Goal: Task Accomplishment & Management: Manage account settings

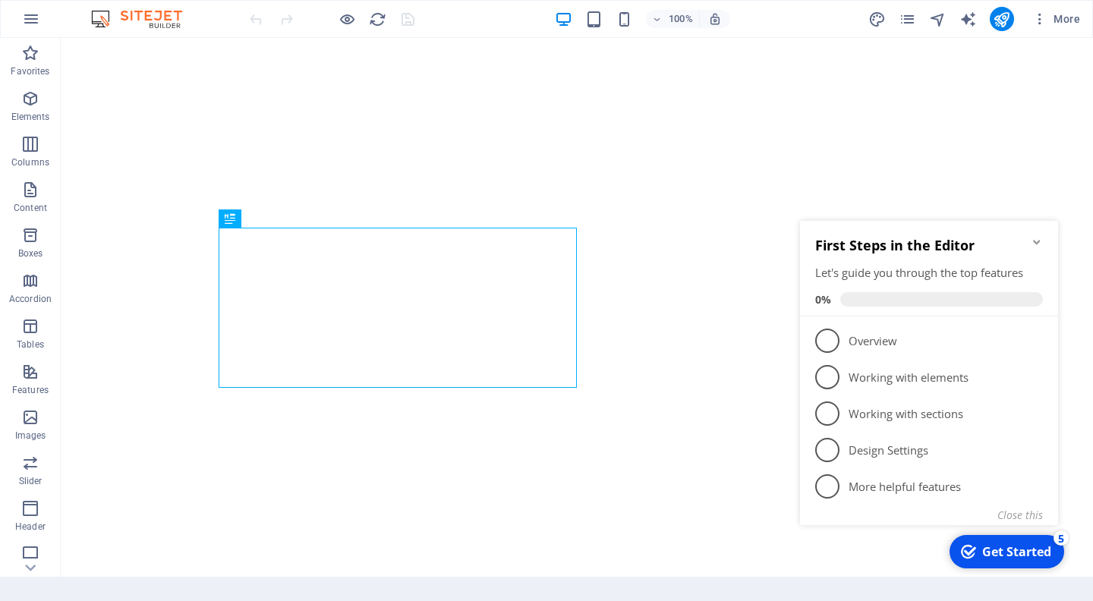
click at [1037, 238] on icon "Minimize checklist" at bounding box center [1037, 242] width 12 height 12
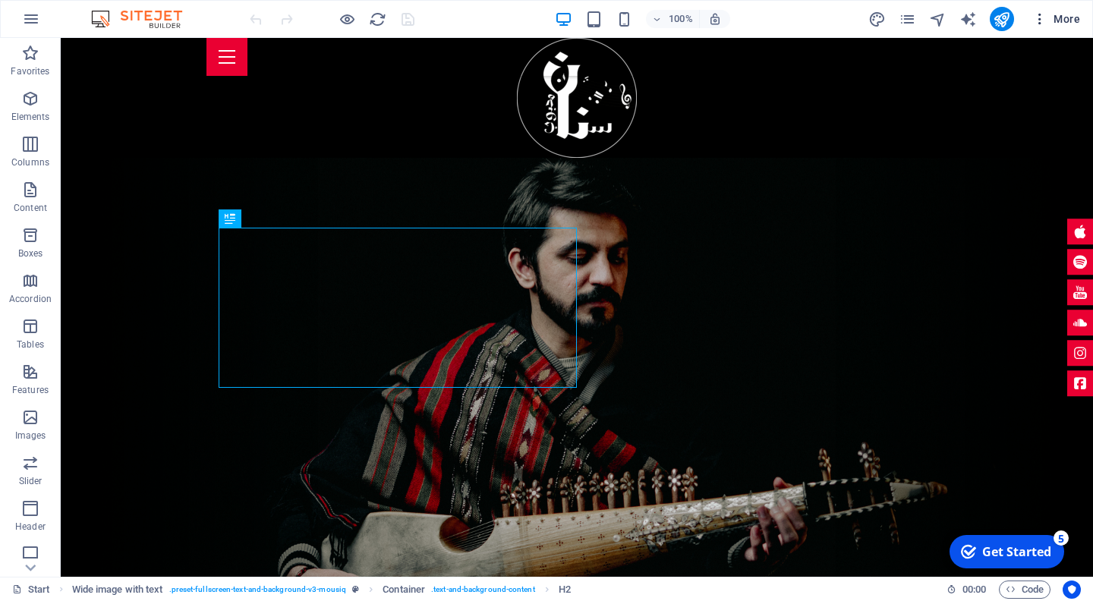
scroll to position [530, 0]
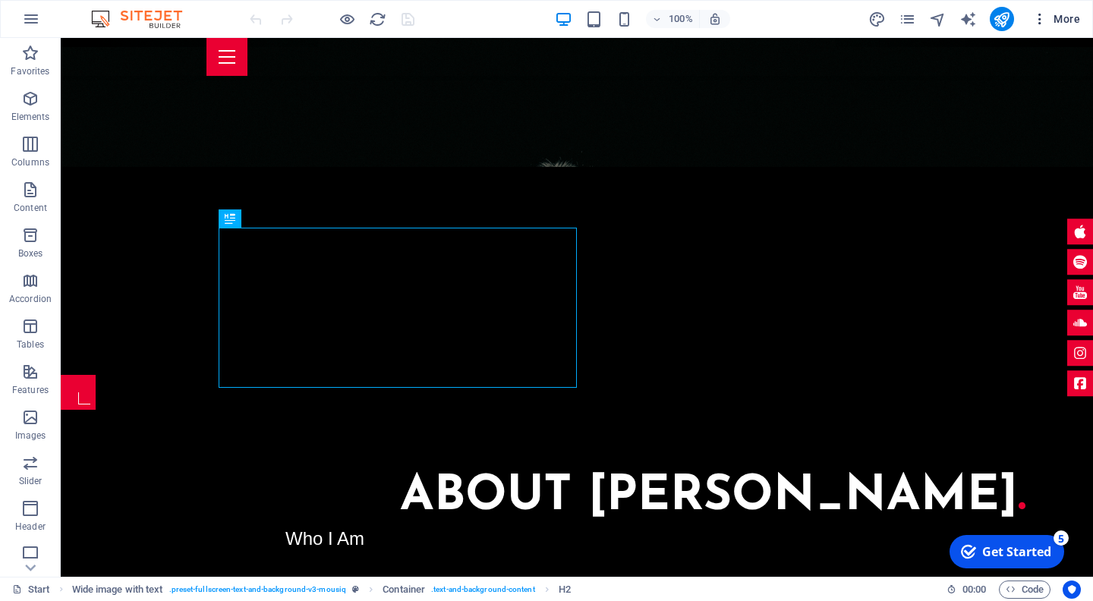
click at [1048, 23] on span "More" at bounding box center [1056, 18] width 48 height 15
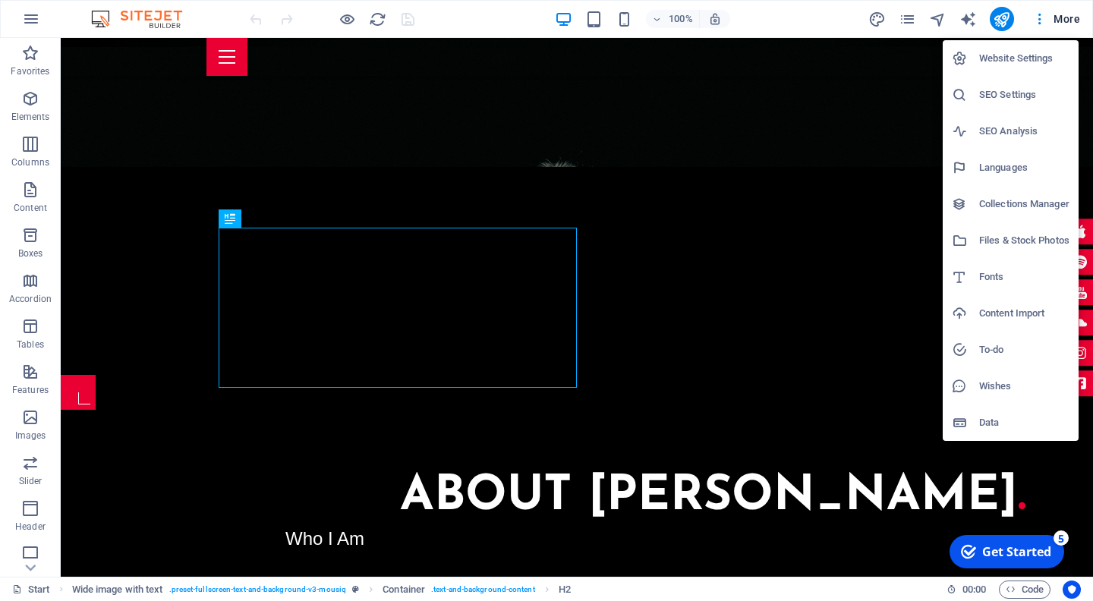
click at [987, 414] on h6 "Data" at bounding box center [1024, 423] width 90 height 18
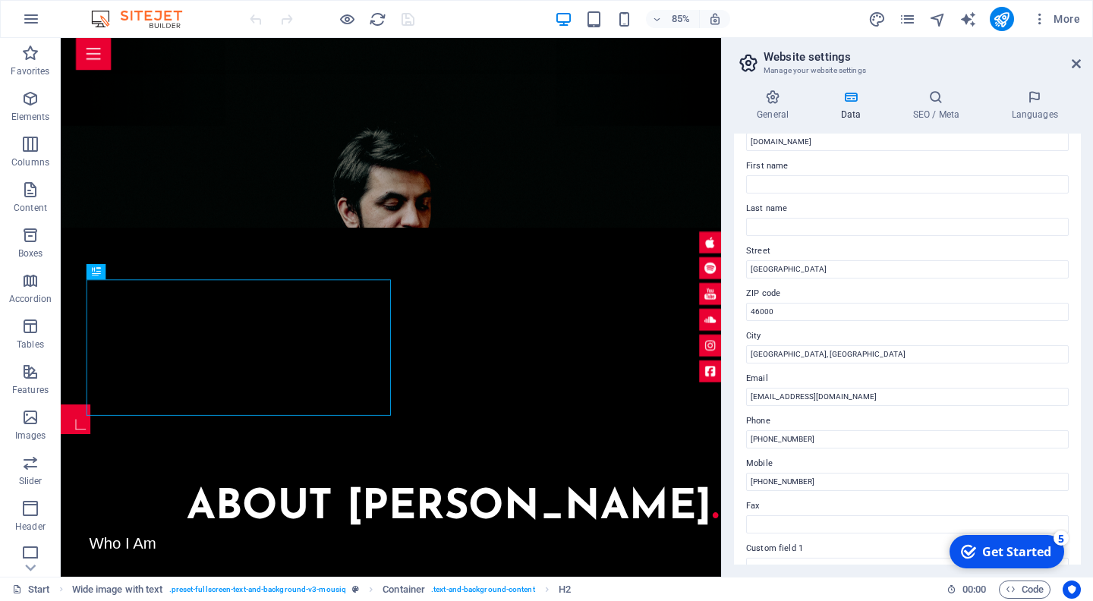
scroll to position [0, 0]
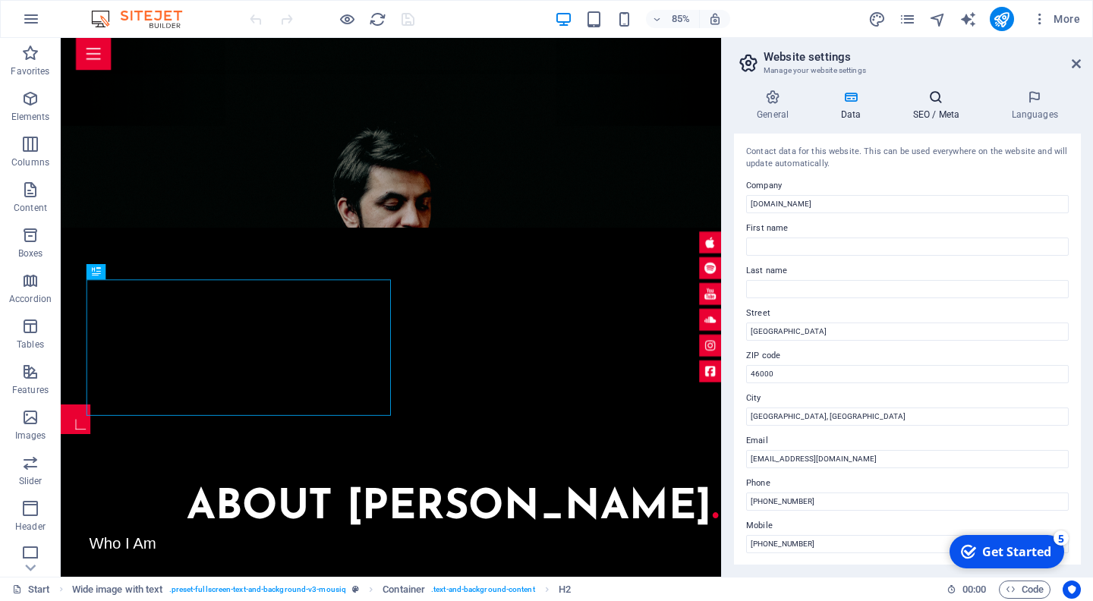
click at [935, 113] on h4 "SEO / Meta" at bounding box center [939, 106] width 99 height 32
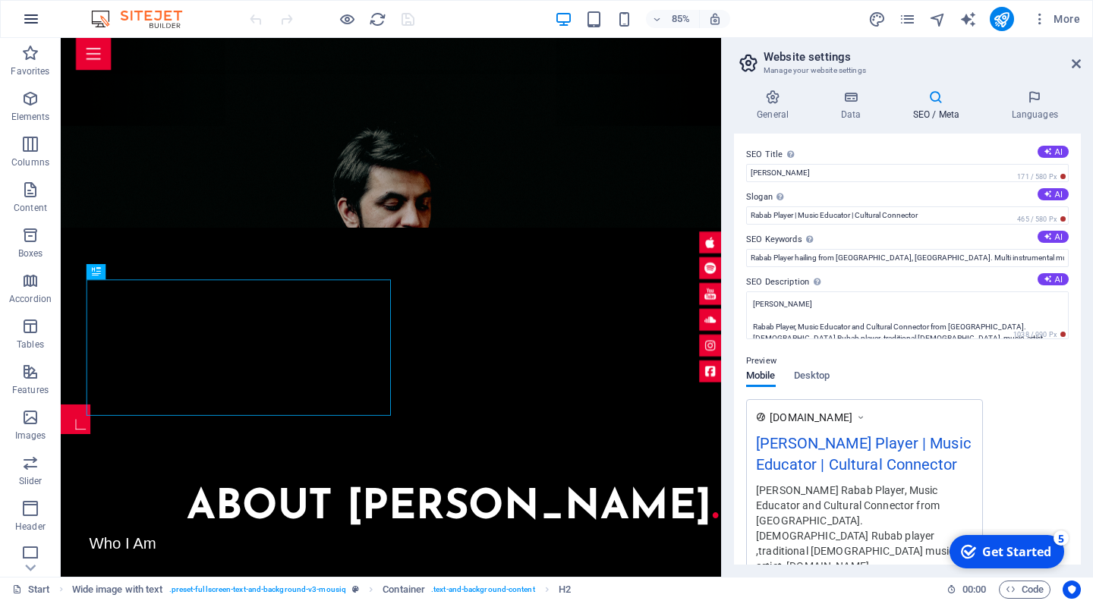
click at [29, 17] on icon "button" at bounding box center [31, 19] width 18 height 18
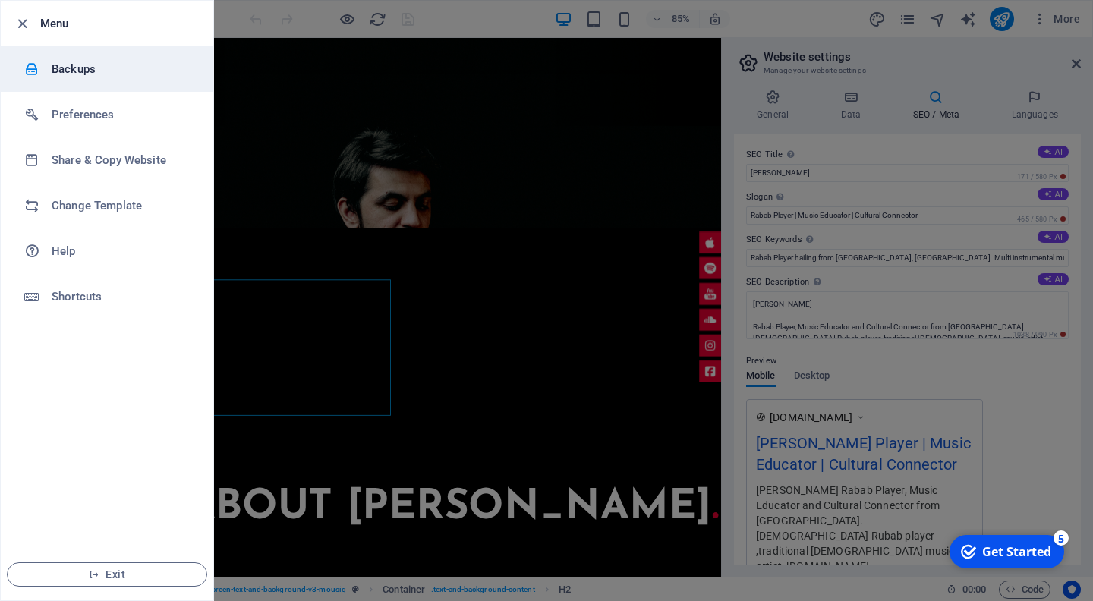
click at [71, 70] on h6 "Backups" at bounding box center [122, 69] width 140 height 18
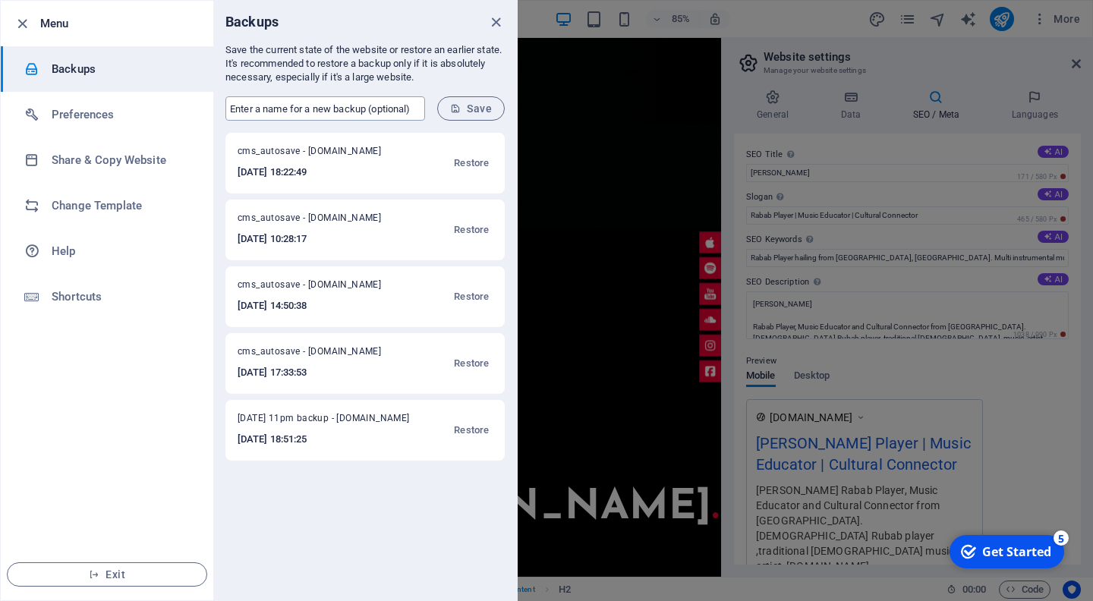
click at [377, 111] on input "text" at bounding box center [325, 108] width 200 height 24
type input "sannanmahboob.pk Sitejet Backup 03 Sep 2025"
click at [468, 106] on span "Save" at bounding box center [471, 108] width 42 height 12
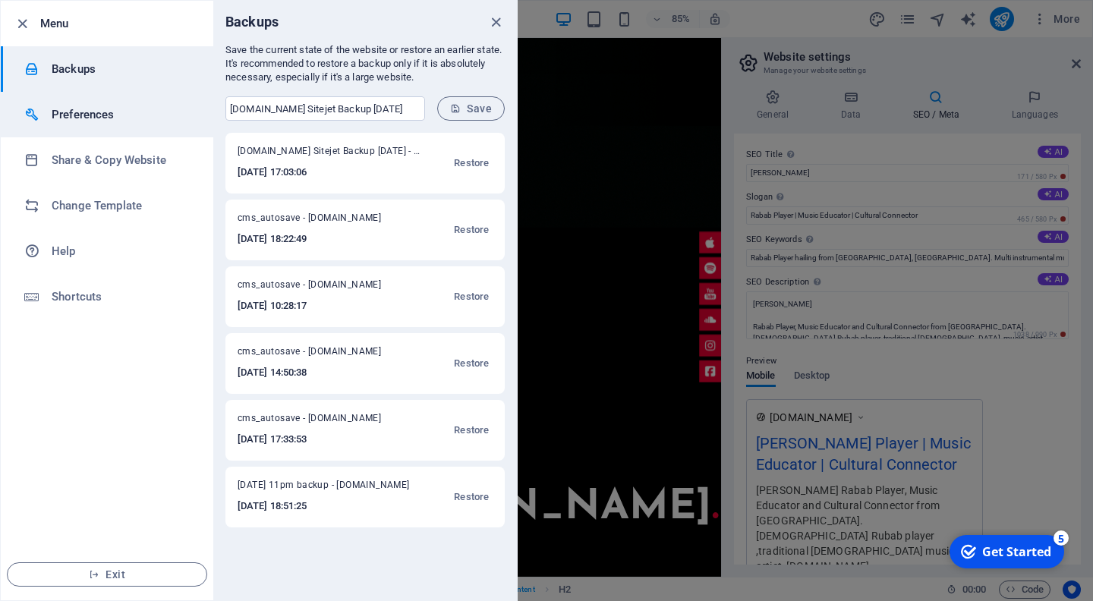
click at [98, 113] on h6 "Preferences" at bounding box center [122, 114] width 140 height 18
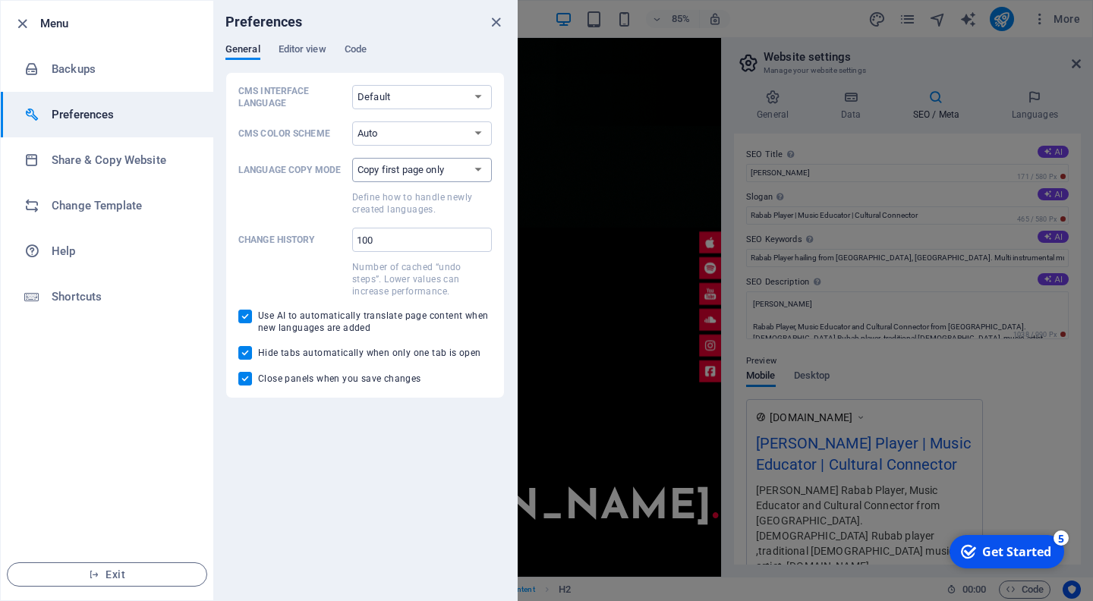
click at [461, 164] on select "Copy first page only Copy all pages" at bounding box center [422, 170] width 140 height 24
select select "all"
click option "Copy all pages" at bounding box center [0, 0] width 0 height 0
click at [309, 50] on span "Editor view" at bounding box center [303, 50] width 48 height 21
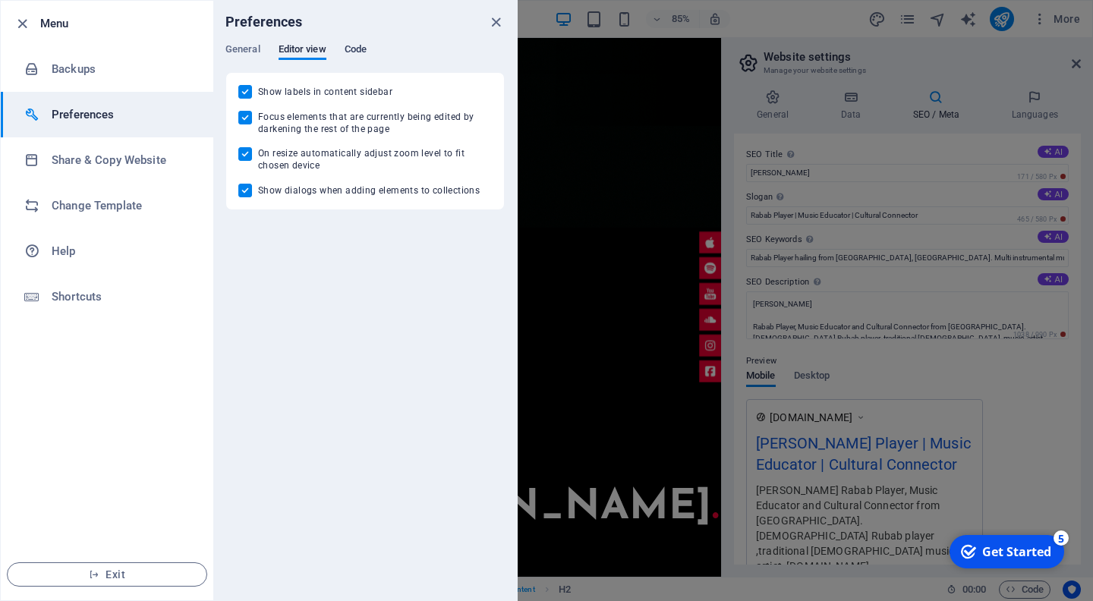
click at [348, 46] on span "Code" at bounding box center [356, 50] width 22 height 21
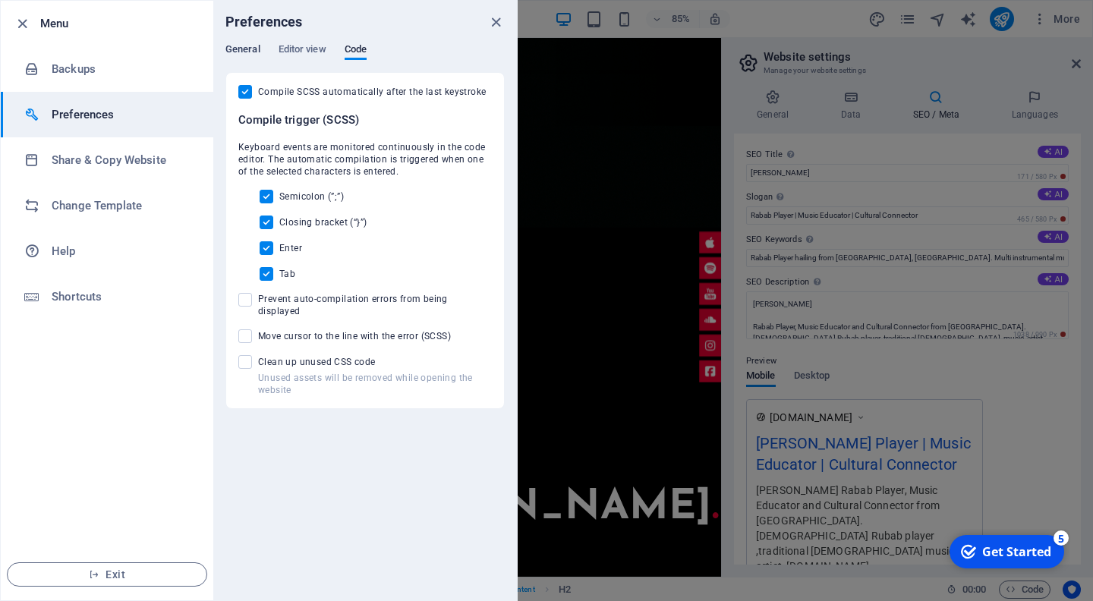
click at [244, 49] on span "General" at bounding box center [242, 50] width 35 height 21
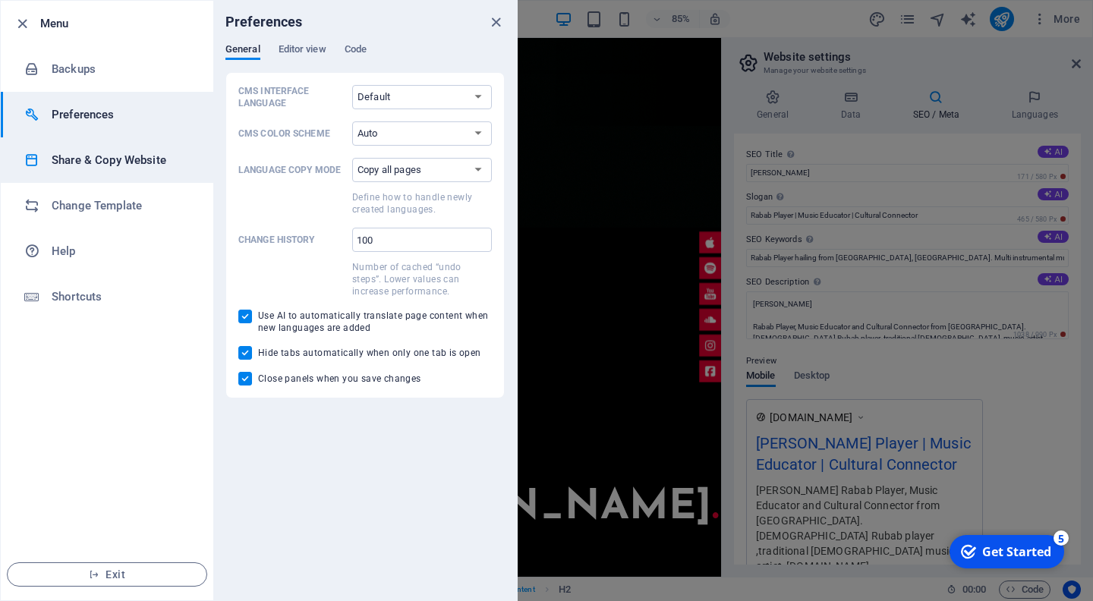
click at [139, 160] on h6 "Share & Copy Website" at bounding box center [122, 160] width 140 height 18
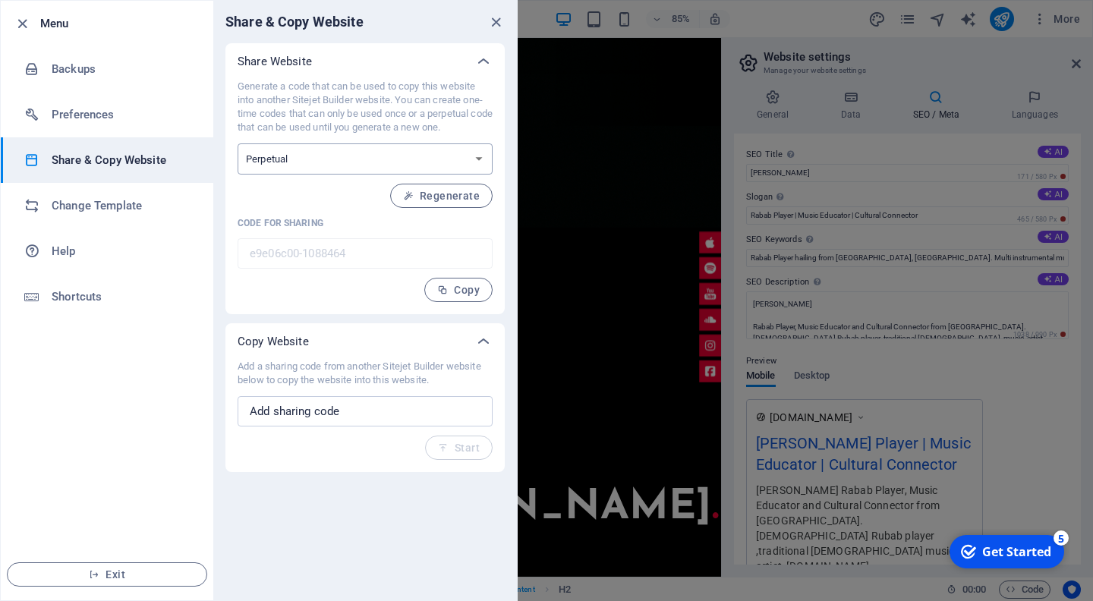
click at [329, 164] on select "One-time Perpetual" at bounding box center [365, 158] width 255 height 31
click at [475, 294] on span "Copy" at bounding box center [458, 290] width 43 height 12
click at [118, 198] on h6 "Change Template" at bounding box center [122, 206] width 140 height 18
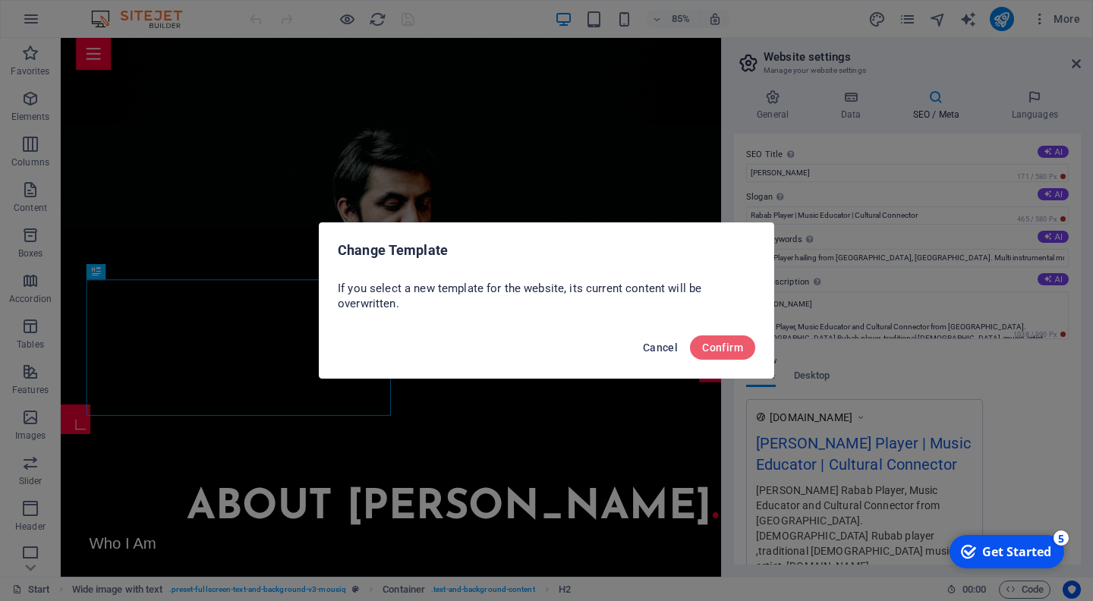
click at [669, 345] on span "Cancel" at bounding box center [660, 348] width 35 height 12
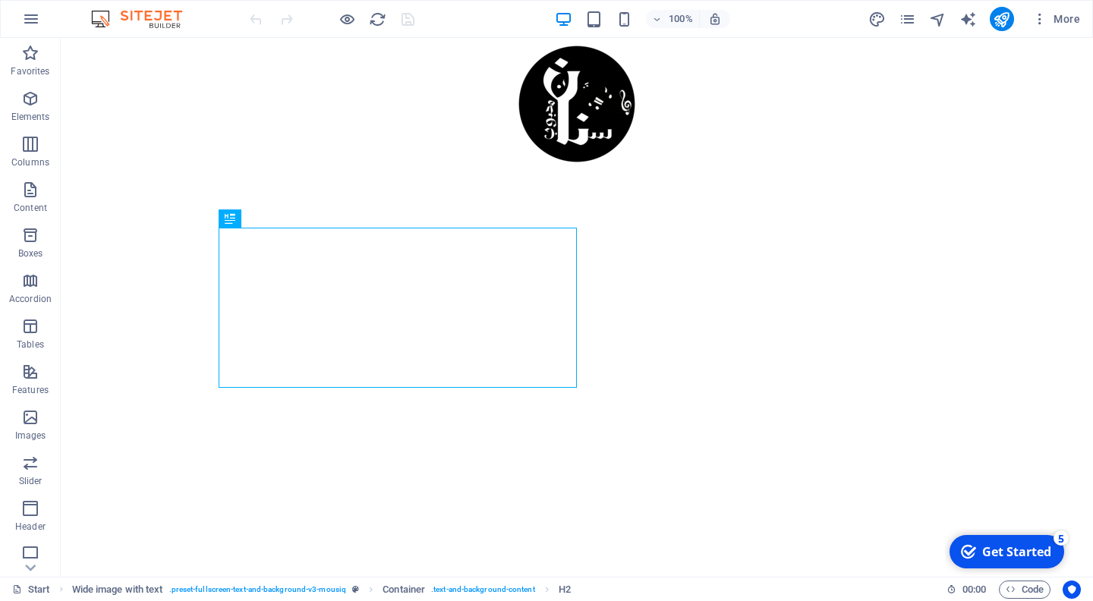
scroll to position [530, 0]
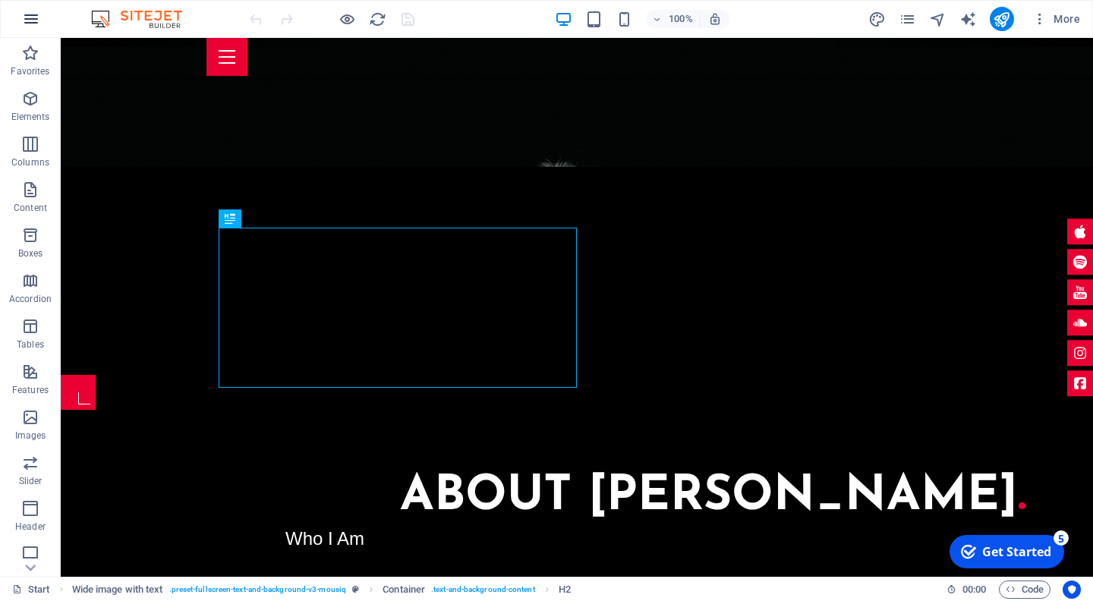
click at [38, 20] on icon "button" at bounding box center [31, 19] width 18 height 18
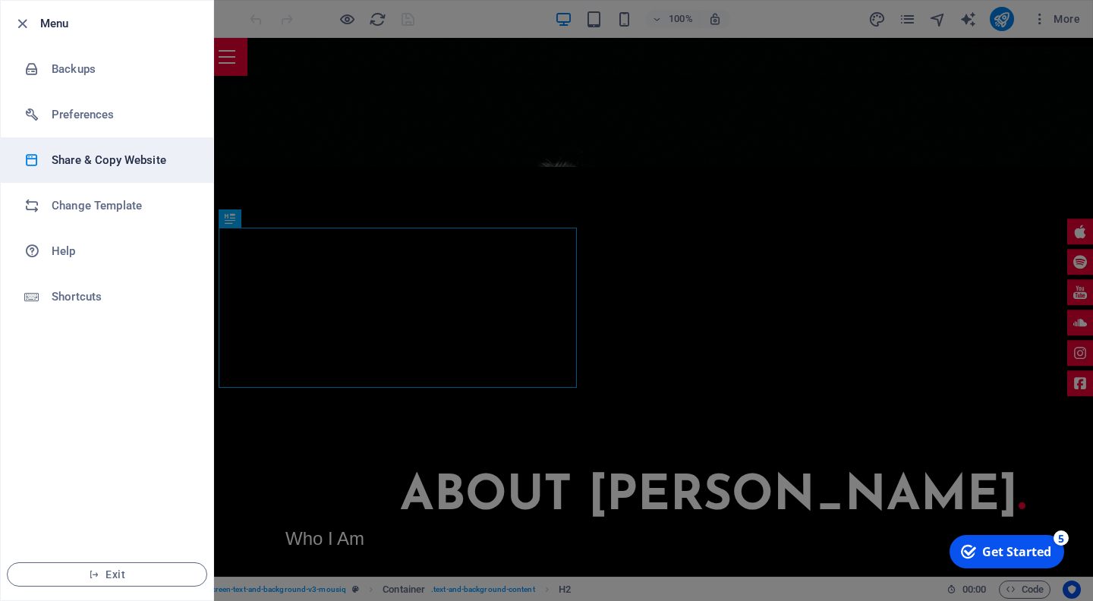
click at [99, 162] on h6 "Share & Copy Website" at bounding box center [122, 160] width 140 height 18
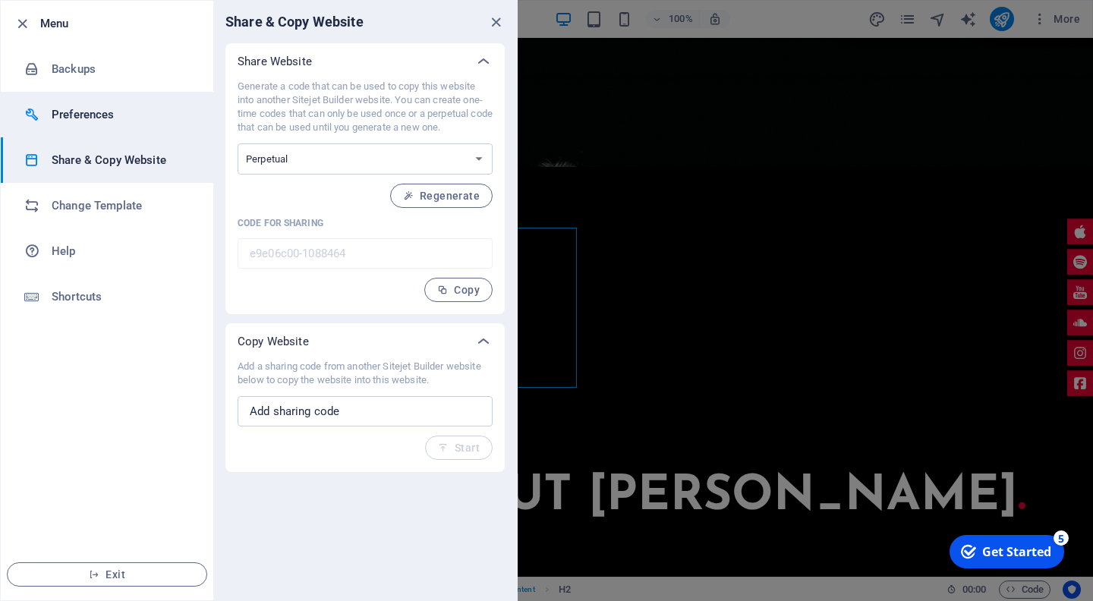
click at [84, 121] on h6 "Preferences" at bounding box center [122, 114] width 140 height 18
select select "all"
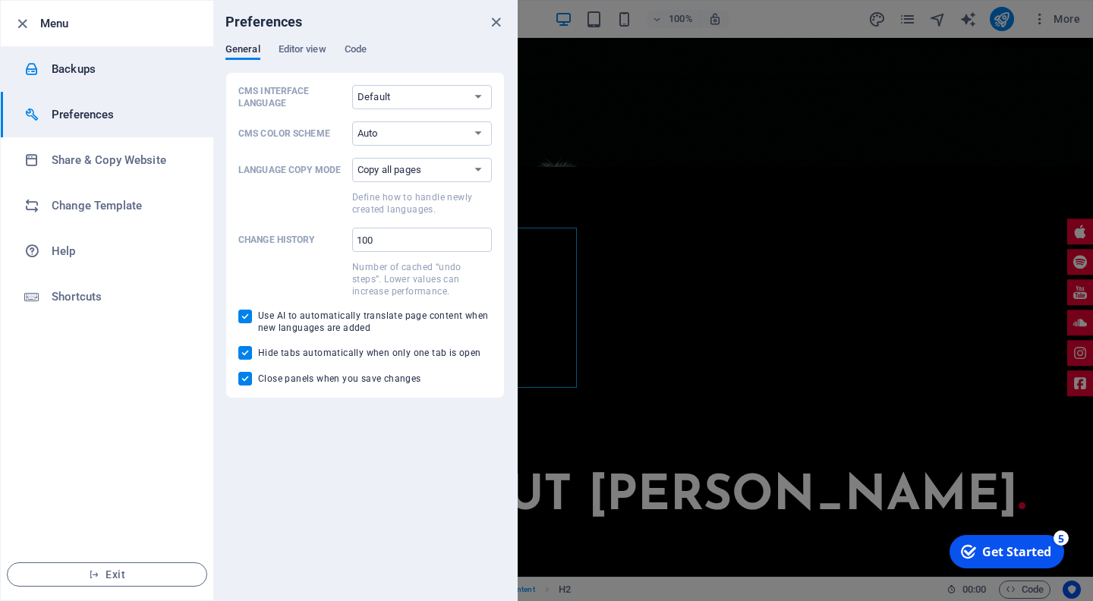
click at [84, 83] on li "Backups" at bounding box center [107, 69] width 213 height 46
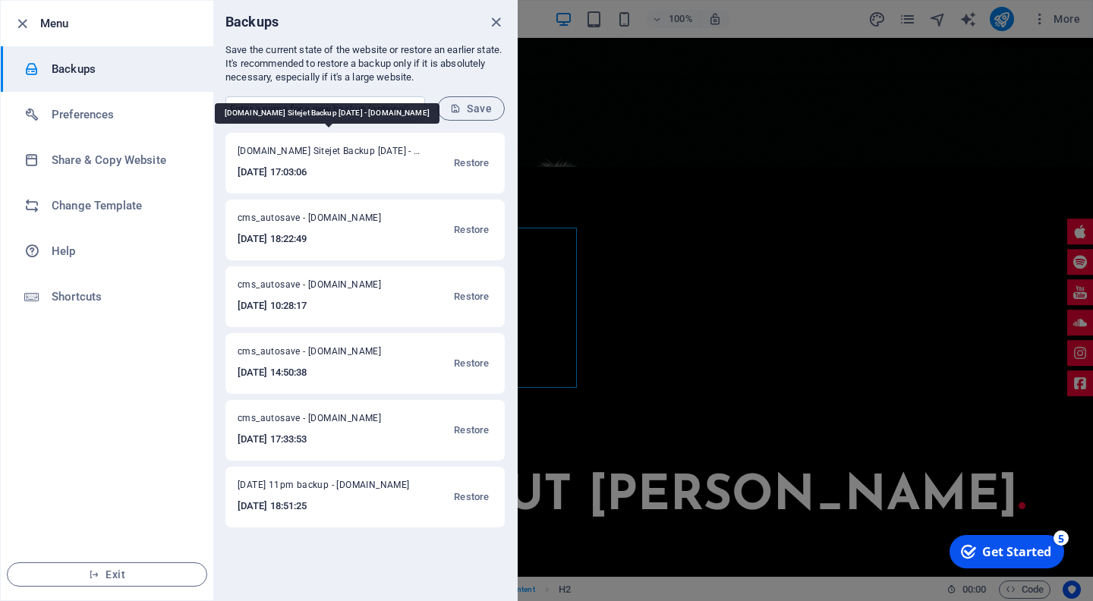
click at [314, 152] on span "sannanmahboob.pk Sitejet Backup 03 Sep 2025 - sannanmahboob.pk" at bounding box center [329, 154] width 182 height 18
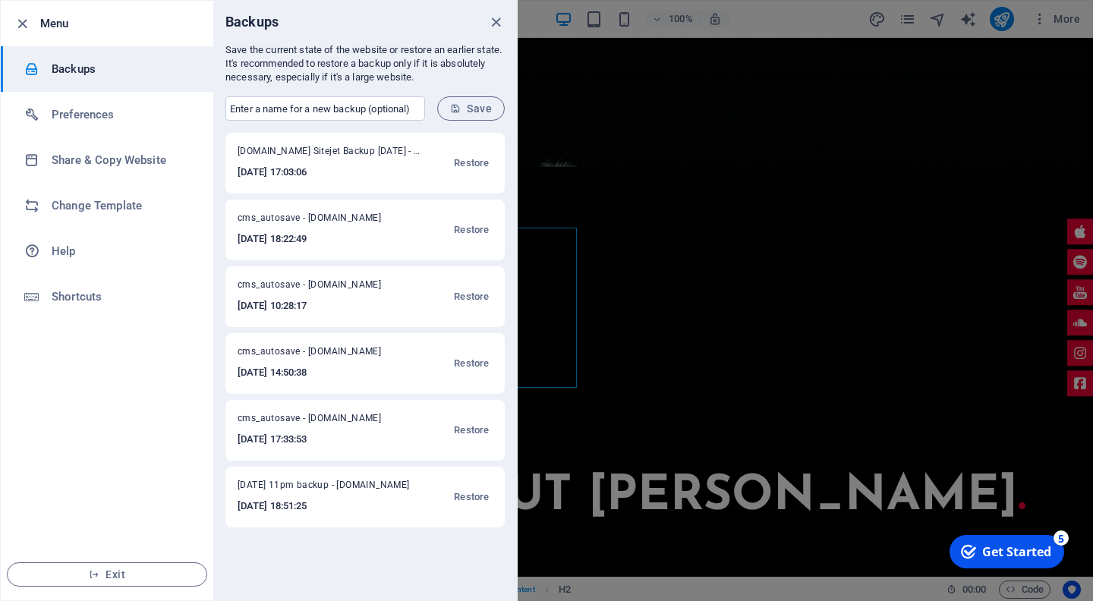
click at [308, 175] on h6 "2025-09-03 17:03:06" at bounding box center [329, 172] width 182 height 18
click at [495, 20] on icon "close" at bounding box center [495, 22] width 17 height 17
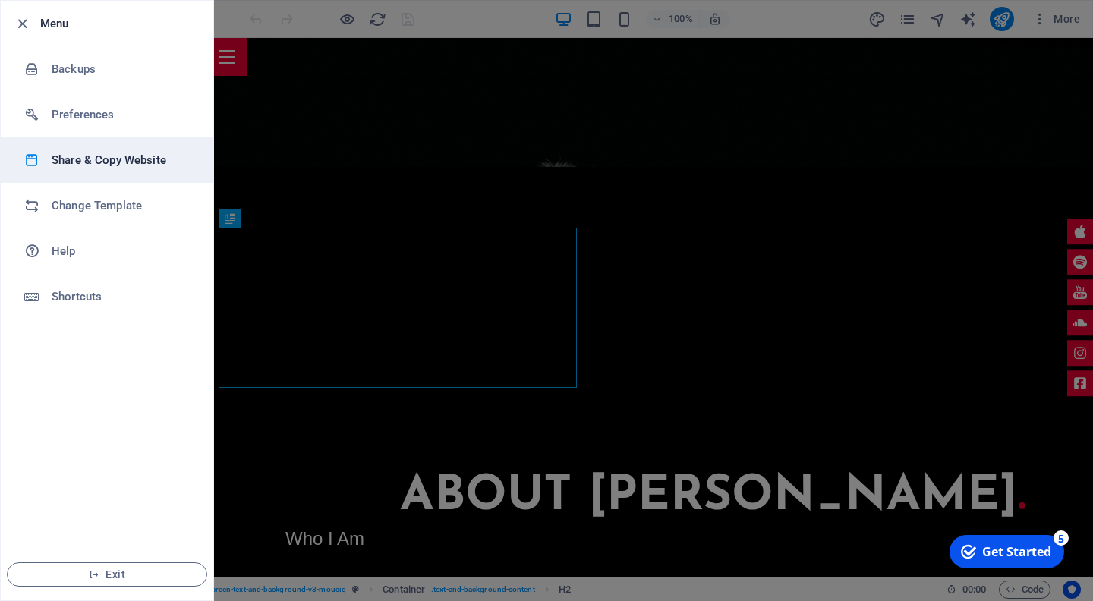
click at [92, 162] on h6 "Share & Copy Website" at bounding box center [122, 160] width 140 height 18
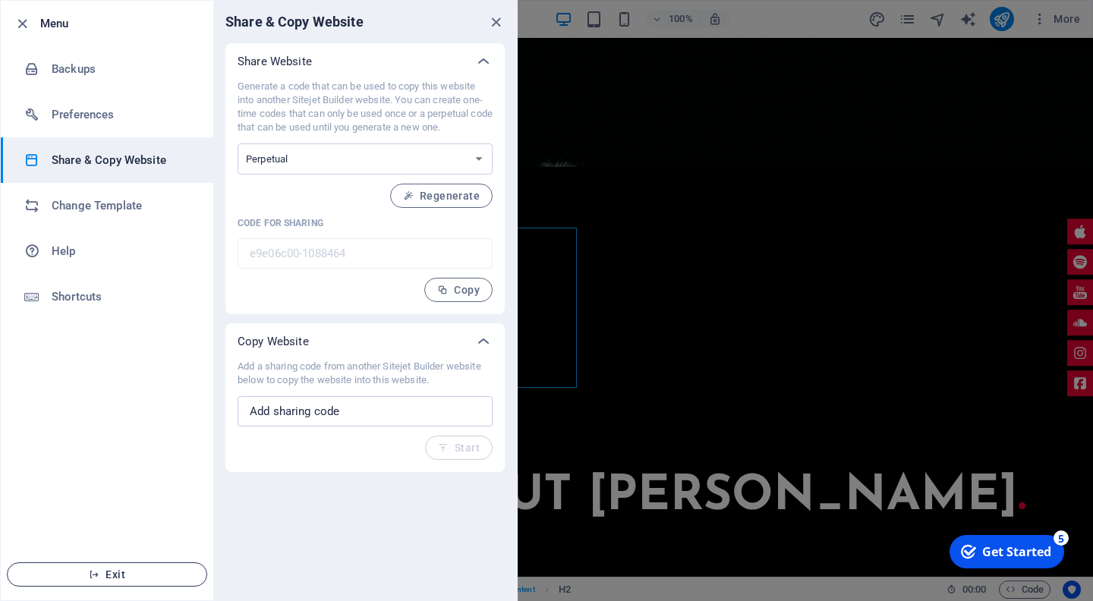
click at [120, 579] on span "Exit" at bounding box center [107, 574] width 175 height 12
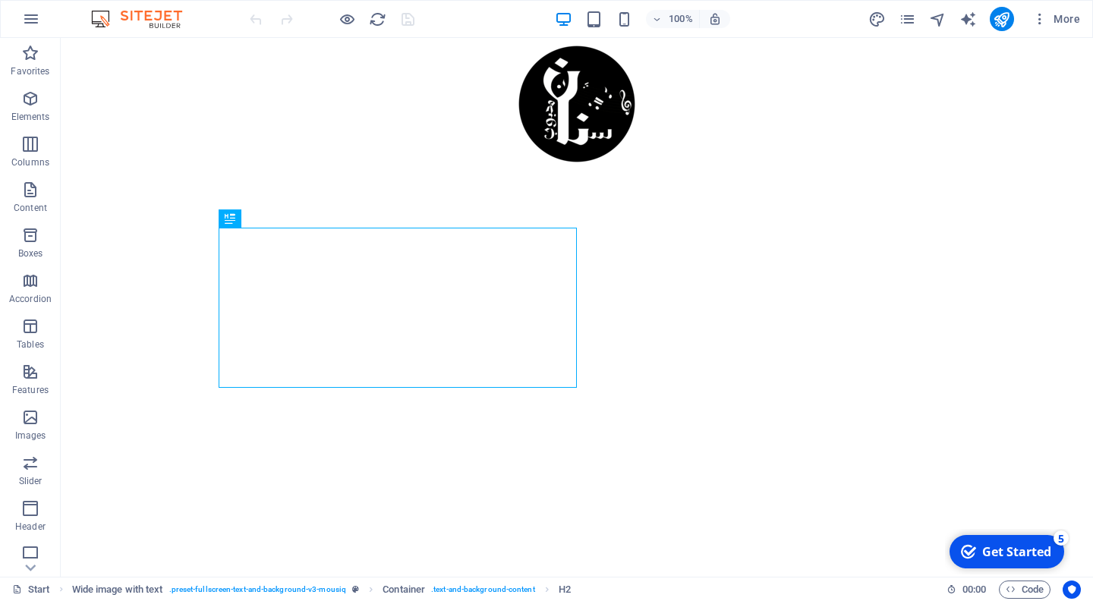
scroll to position [530, 0]
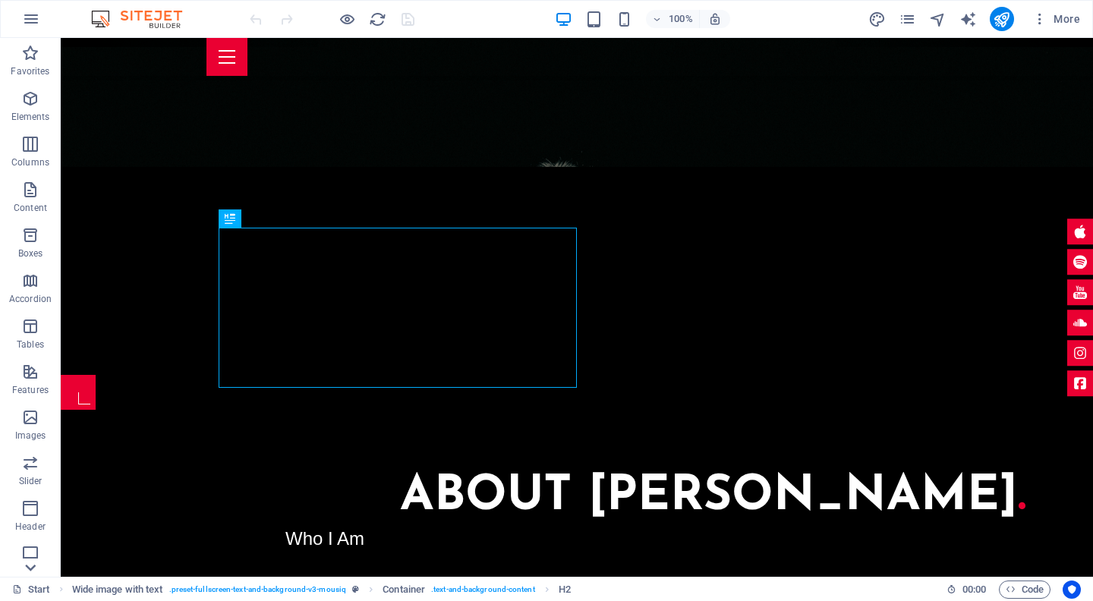
click at [29, 50] on icon at bounding box center [31, 46] width 11 height 7
click at [909, 20] on icon "pages" at bounding box center [907, 19] width 17 height 17
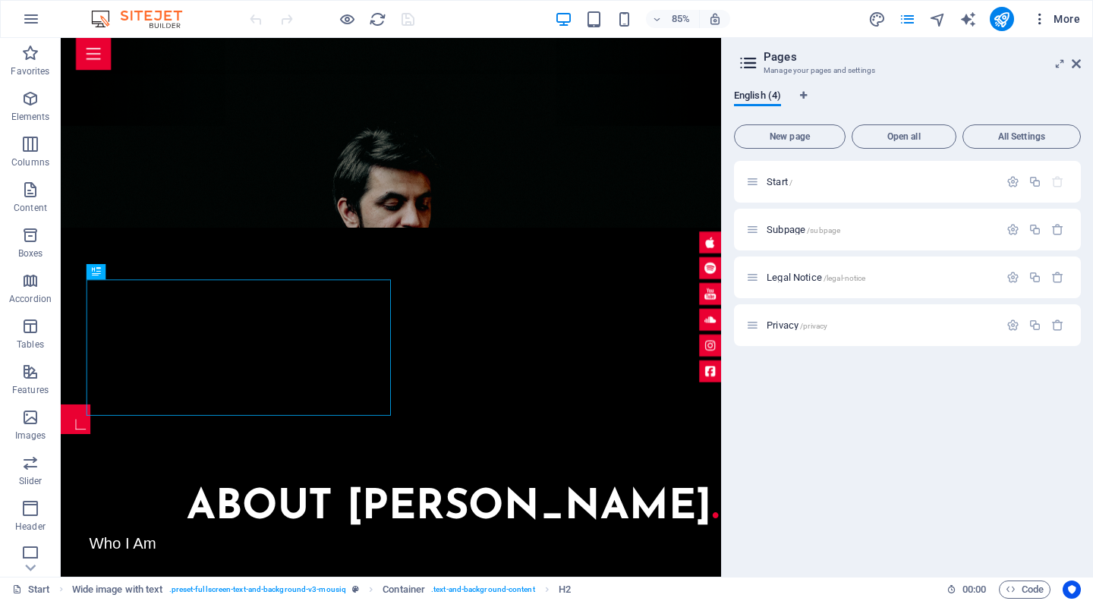
click at [1041, 27] on button "More" at bounding box center [1056, 19] width 60 height 24
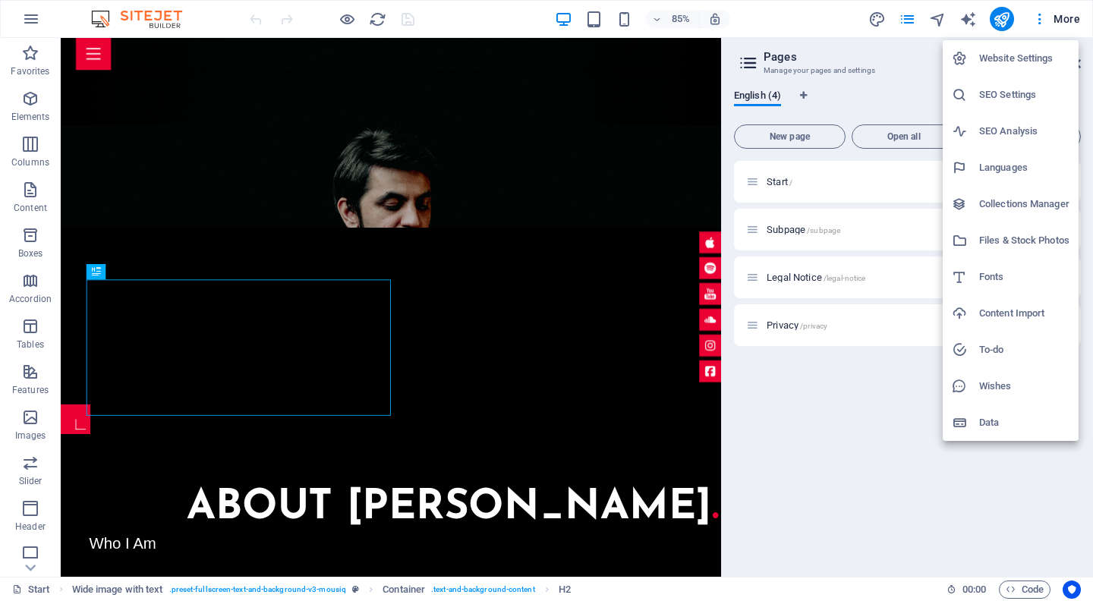
click at [1031, 65] on h6 "Website Settings" at bounding box center [1024, 58] width 90 height 18
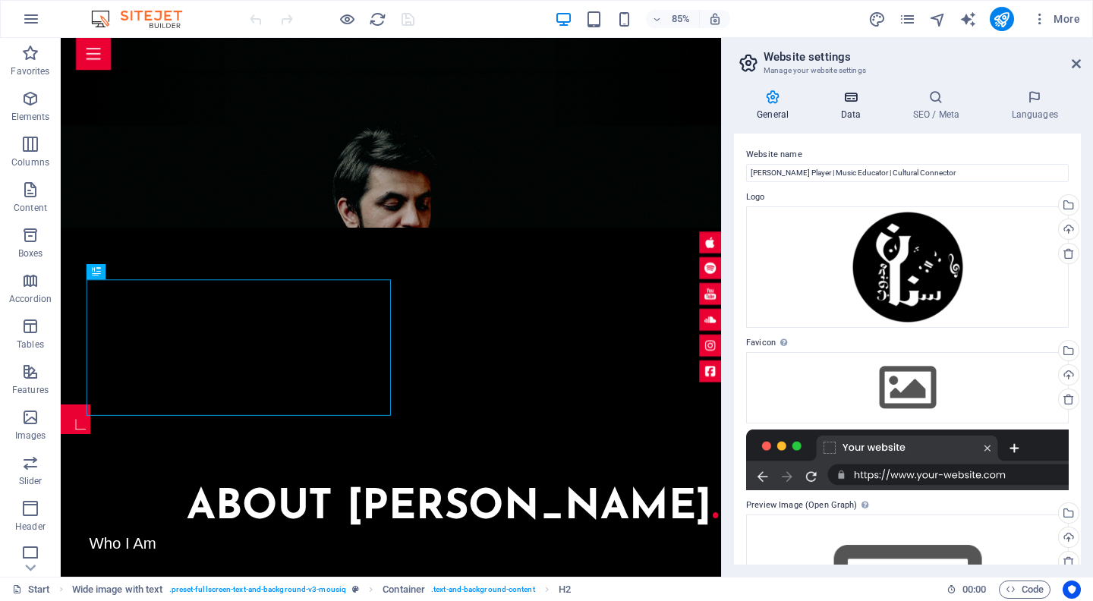
click at [850, 119] on h4 "Data" at bounding box center [853, 106] width 72 height 32
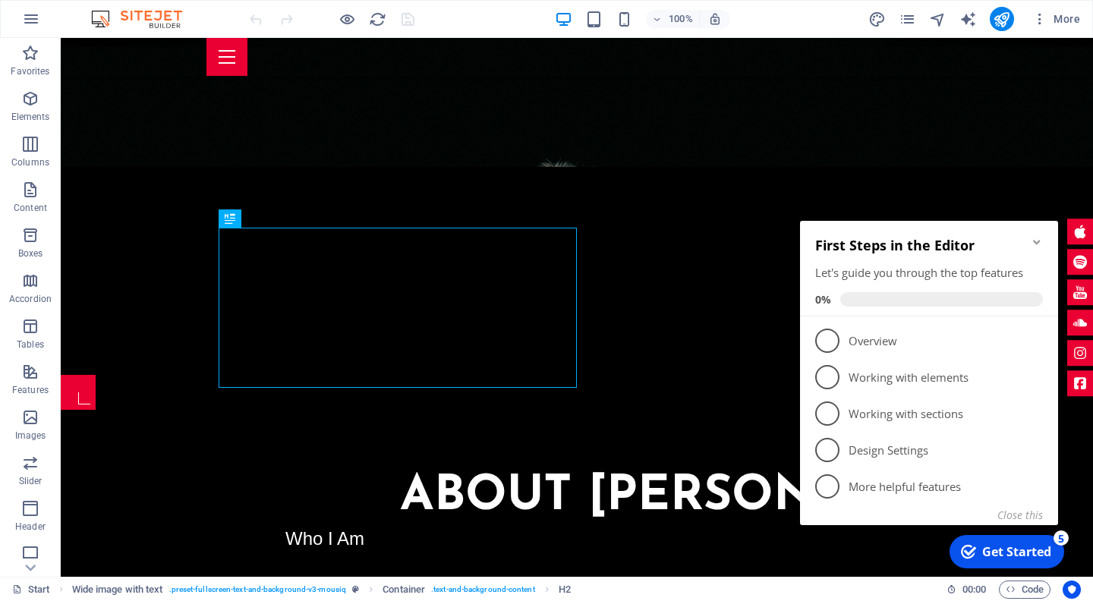
scroll to position [530, 0]
